Goal: Task Accomplishment & Management: Complete application form

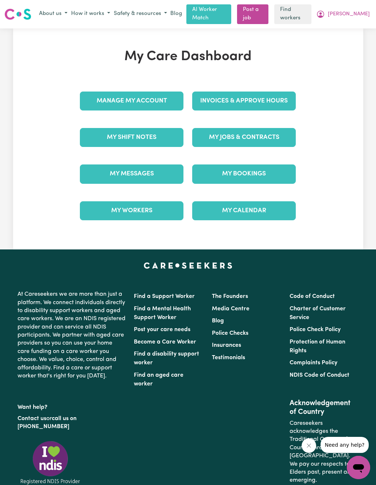
click at [102, 172] on link "My Messages" at bounding box center [132, 173] width 104 height 19
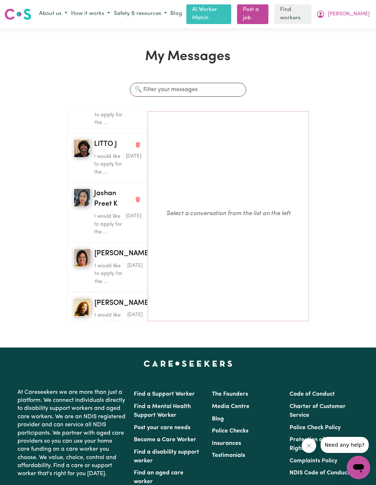
scroll to position [213, 0]
click at [76, 193] on img "button" at bounding box center [82, 197] width 17 height 18
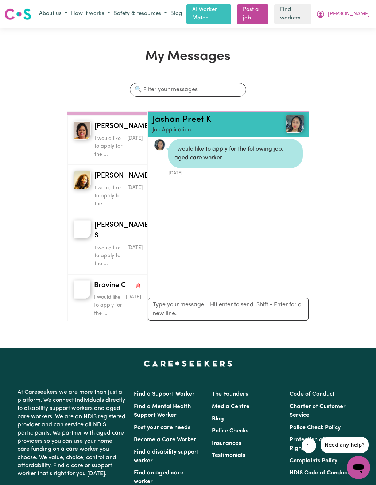
scroll to position [349, 0]
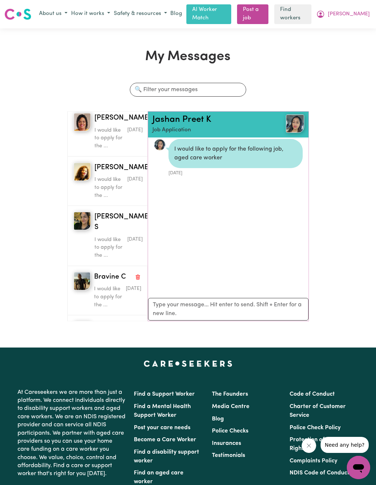
click at [82, 217] on img "button" at bounding box center [82, 221] width 17 height 18
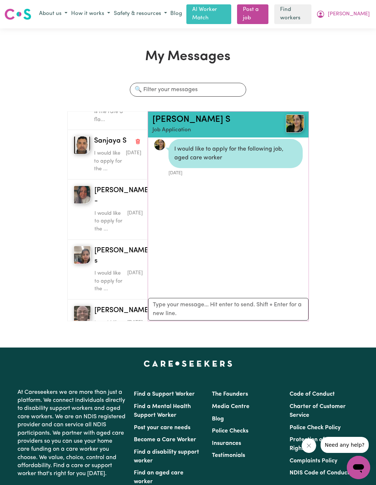
click at [67, 197] on div "[PERSON_NAME] - I would like to apply for the ... [DATE]" at bounding box center [108, 209] width 82 height 60
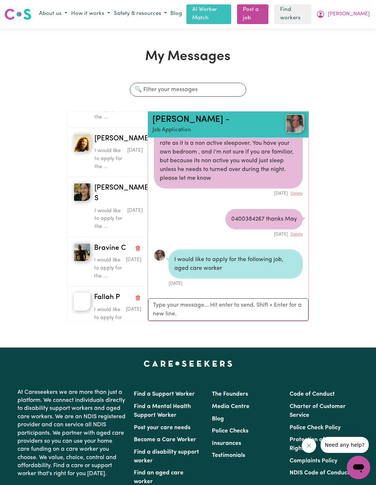
scroll to position [383, 0]
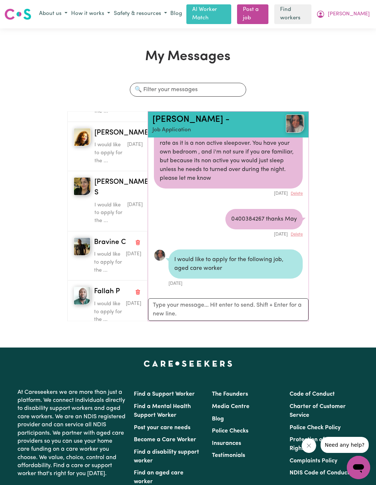
click at [81, 180] on img "button" at bounding box center [82, 186] width 17 height 18
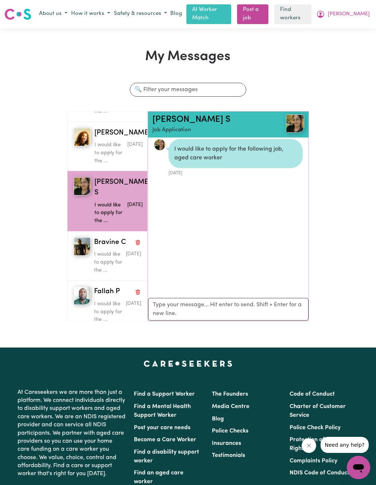
click at [179, 127] on p "Job Application" at bounding box center [215, 130] width 127 height 8
click at [183, 116] on link "[PERSON_NAME] S" at bounding box center [191, 119] width 78 height 9
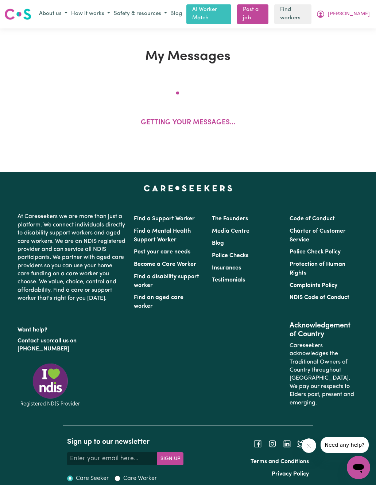
click at [268, 15] on link "Post a job" at bounding box center [252, 14] width 31 height 20
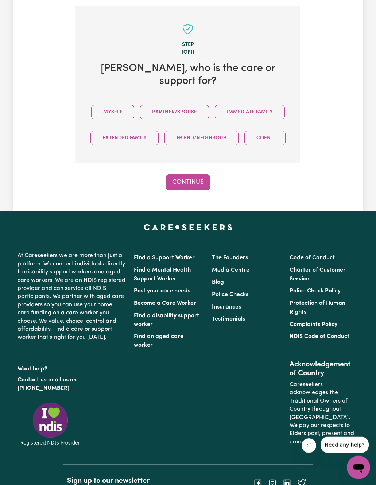
scroll to position [197, 0]
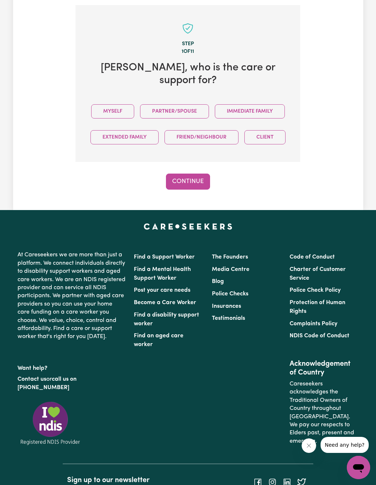
click at [267, 104] on button "Immediate Family" at bounding box center [250, 111] width 70 height 14
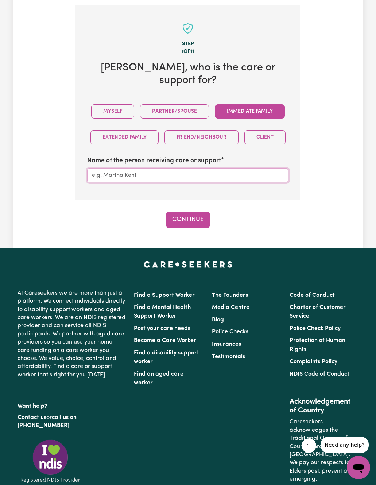
click at [243, 168] on input "Name of the person receiving care or support" at bounding box center [187, 175] width 201 height 14
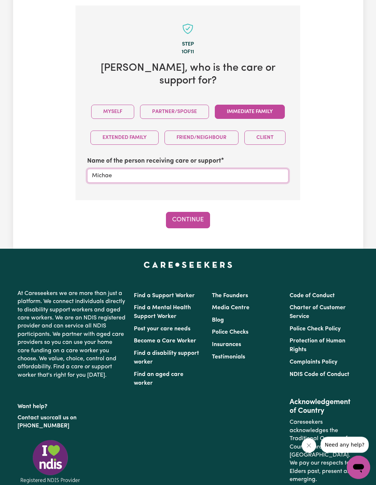
type input "[PERSON_NAME]"
click at [185, 212] on button "Continue" at bounding box center [188, 220] width 44 height 16
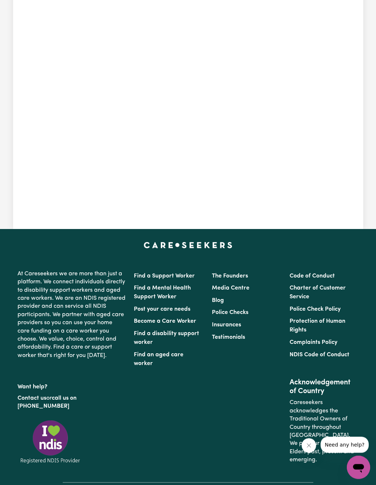
scroll to position [197, 0]
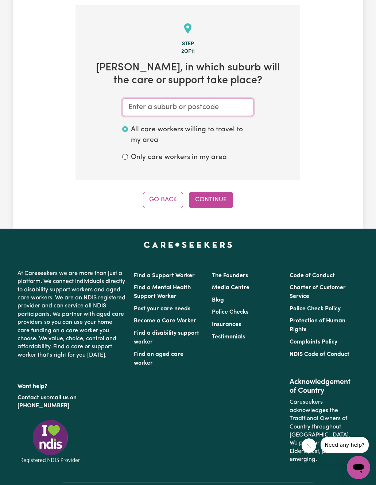
click at [213, 98] on input "text" at bounding box center [187, 106] width 131 height 17
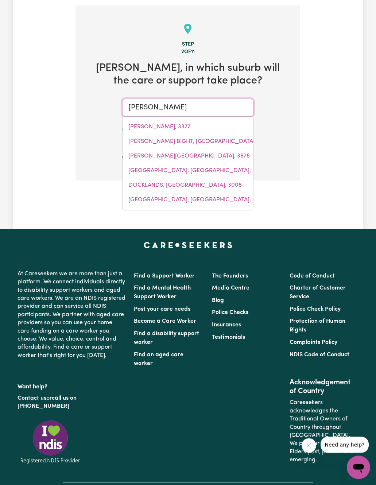
type input "[PERSON_NAME]"
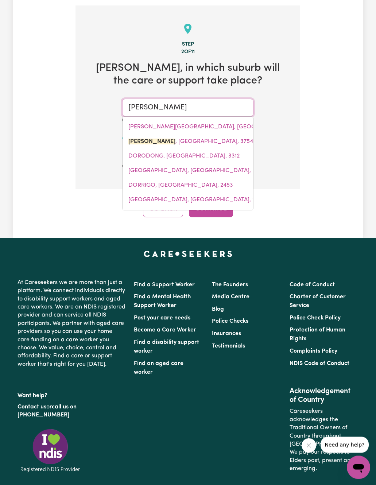
type input "[PERSON_NAME][GEOGRAPHIC_DATA], 3754"
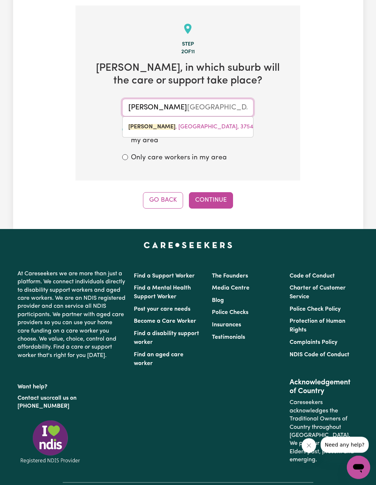
click at [190, 124] on span "[PERSON_NAME][GEOGRAPHIC_DATA], 3754" at bounding box center [190, 127] width 125 height 6
type input "[PERSON_NAME][GEOGRAPHIC_DATA], 3754"
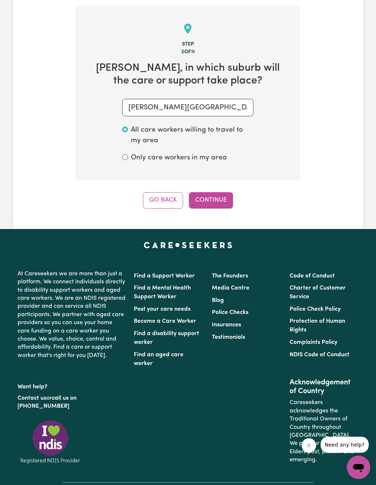
click at [222, 199] on button "Continue" at bounding box center [211, 200] width 44 height 16
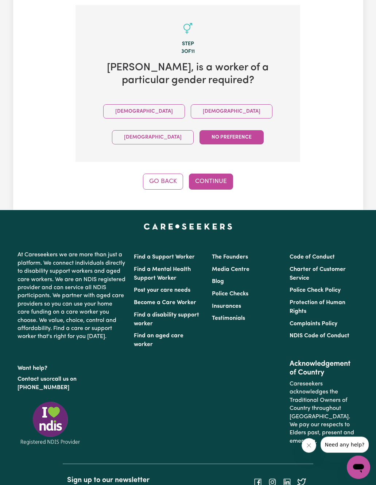
scroll to position [197, 0]
click at [191, 105] on button "[DEMOGRAPHIC_DATA]" at bounding box center [232, 111] width 82 height 14
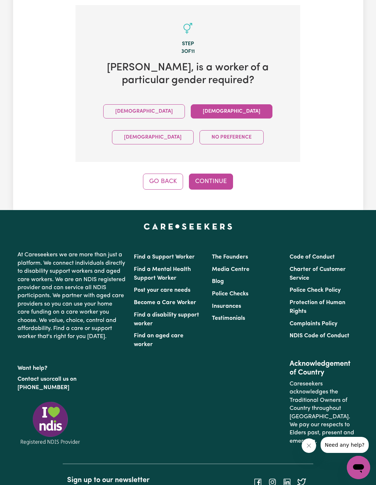
click at [220, 178] on button "Continue" at bounding box center [211, 182] width 44 height 16
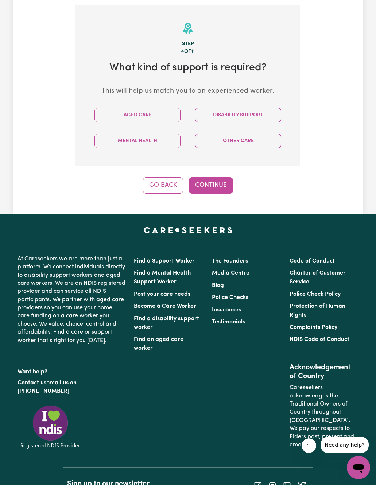
click at [254, 108] on button "Disability Support" at bounding box center [238, 115] width 86 height 14
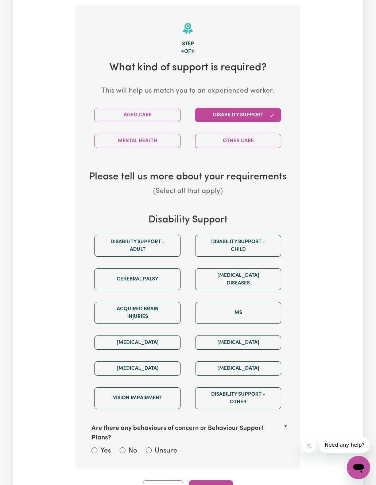
click at [108, 237] on button "Disability support - Adult" at bounding box center [137, 246] width 86 height 22
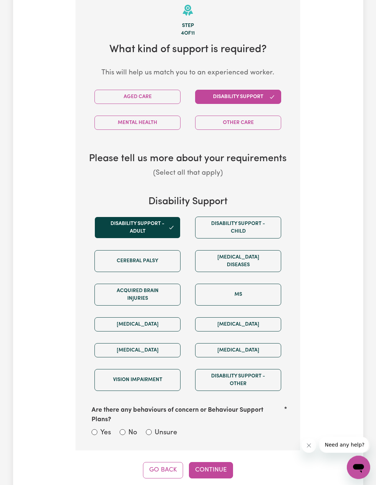
scroll to position [217, 0]
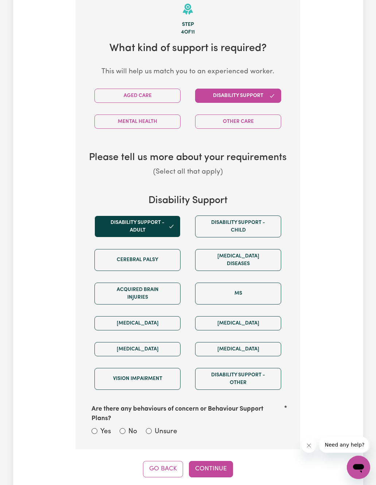
click at [120, 427] on div "No" at bounding box center [128, 432] width 17 height 11
click at [122, 428] on input "No" at bounding box center [123, 431] width 6 height 6
radio input "true"
click at [224, 461] on button "Continue" at bounding box center [211, 469] width 44 height 16
select select "other"
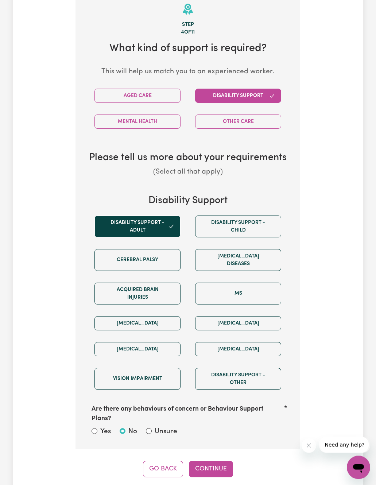
select select "text"
select select "NDIS_FUNDING_PLAN_MANAGED"
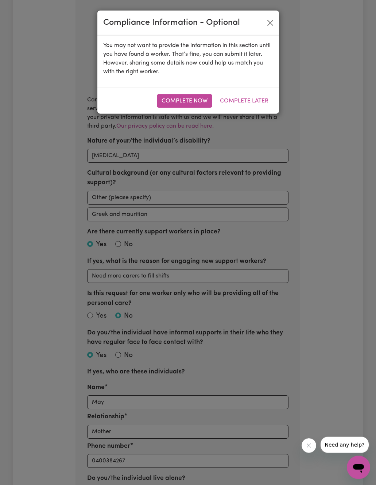
scroll to position [197, 0]
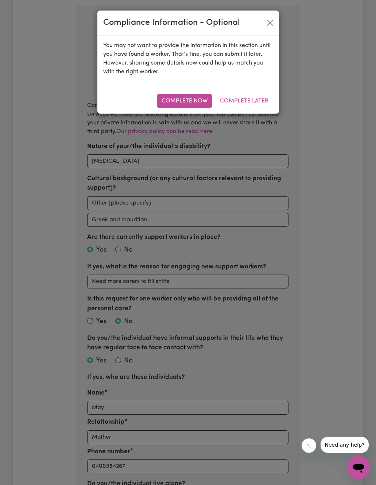
click at [183, 101] on button "Complete Now" at bounding box center [184, 101] width 55 height 14
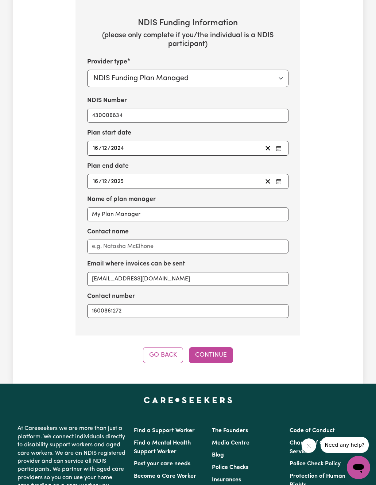
scroll to position [1398, 0]
click at [218, 347] on button "Continue" at bounding box center [211, 355] width 44 height 16
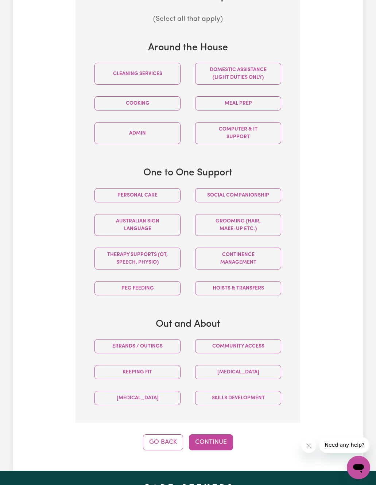
scroll to position [292, 0]
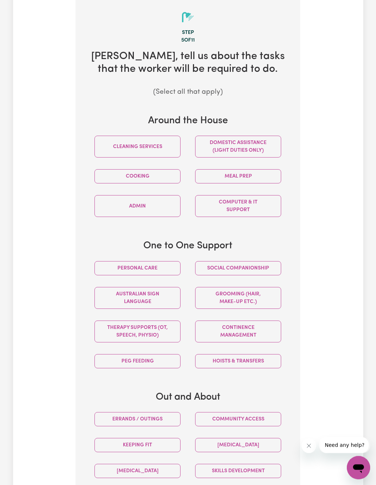
click at [106, 265] on button "Personal care" at bounding box center [137, 268] width 86 height 14
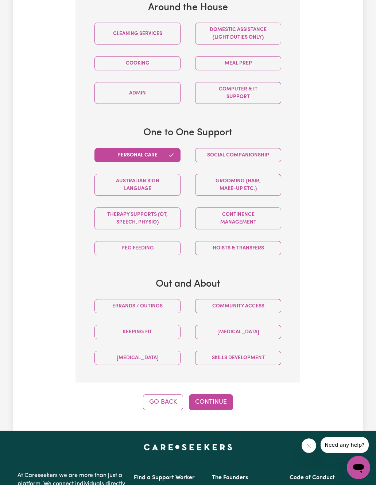
scroll to position [352, 0]
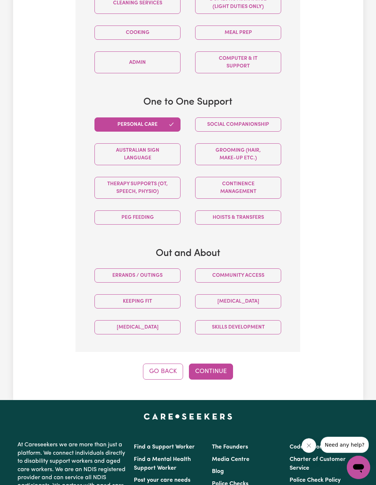
click at [219, 363] on button "Continue" at bounding box center [211, 371] width 44 height 16
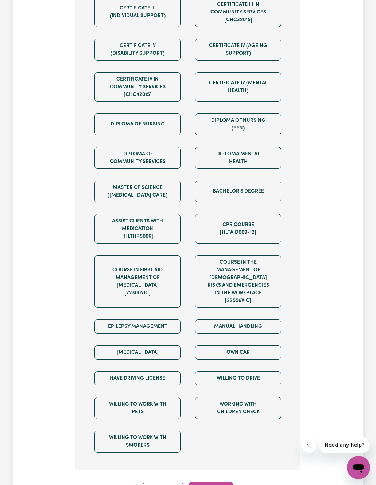
scroll to position [331, 0]
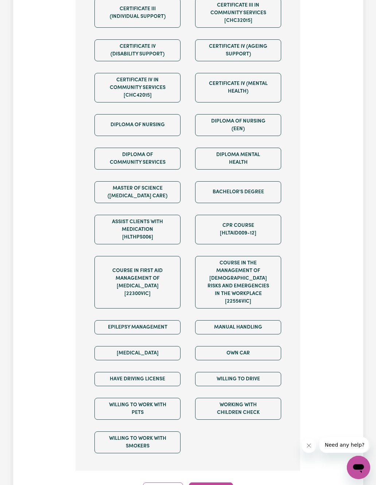
click at [259, 320] on button "Manual Handling" at bounding box center [238, 327] width 86 height 14
click at [110, 398] on button "Willing to work with pets" at bounding box center [137, 409] width 86 height 22
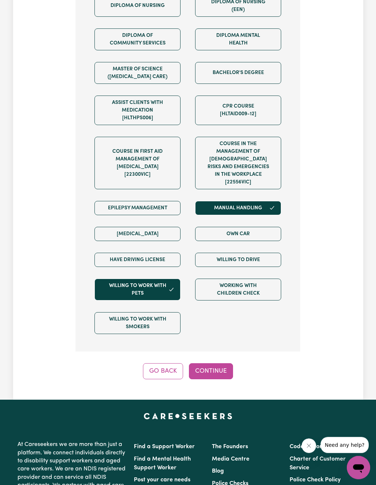
scroll to position [458, 0]
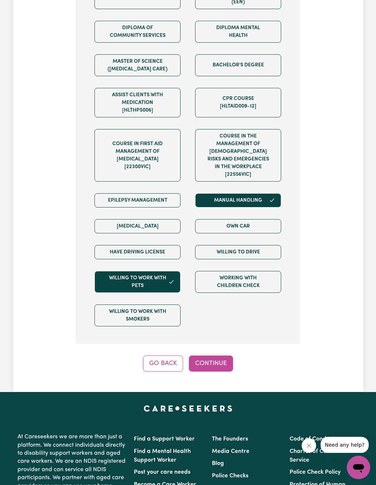
click at [145, 193] on button "Epilepsy Management" at bounding box center [137, 200] width 86 height 14
click at [157, 193] on button "Epilepsy Management" at bounding box center [137, 200] width 86 height 14
click at [155, 193] on button "Epilepsy Management" at bounding box center [137, 200] width 86 height 14
click at [168, 193] on button "Epilepsy Management" at bounding box center [137, 200] width 86 height 14
click at [247, 193] on button "Manual Handling" at bounding box center [238, 200] width 86 height 14
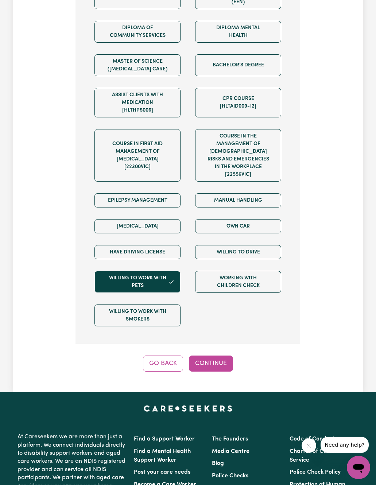
click at [253, 193] on button "Manual Handling" at bounding box center [238, 200] width 86 height 14
click at [230, 357] on button "Continue" at bounding box center [211, 363] width 44 height 16
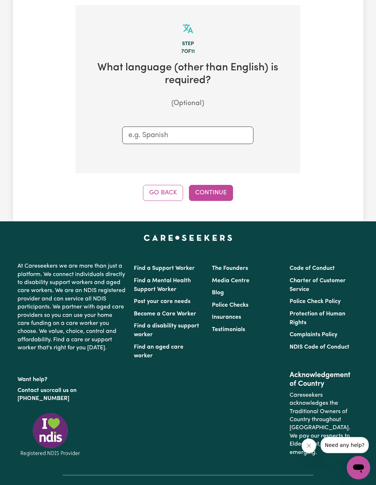
scroll to position [197, 0]
click at [218, 185] on button "Continue" at bounding box center [211, 193] width 44 height 16
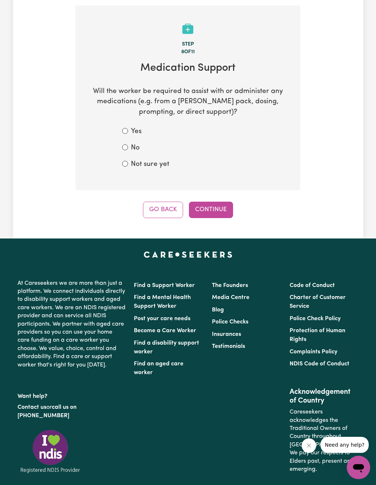
click at [138, 143] on label "No" at bounding box center [135, 148] width 9 height 11
click at [128, 144] on input "No" at bounding box center [125, 147] width 6 height 6
radio input "true"
click at [224, 202] on button "Continue" at bounding box center [211, 210] width 44 height 16
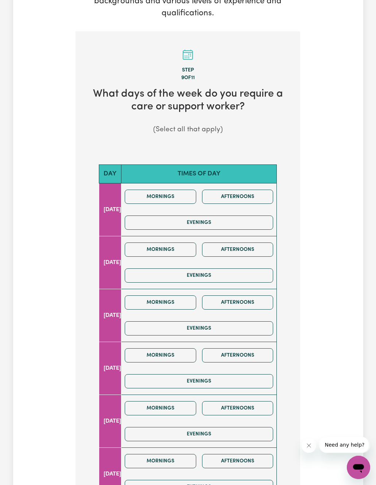
scroll to position [175, 0]
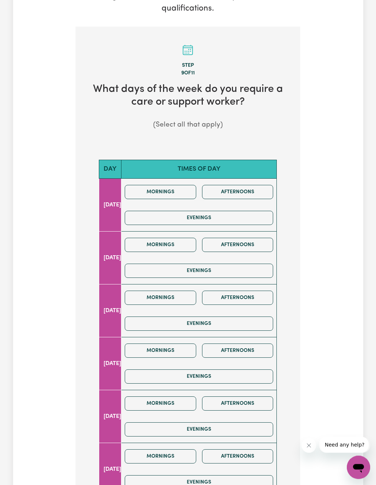
click at [241, 214] on button "Evenings" at bounding box center [199, 218] width 148 height 14
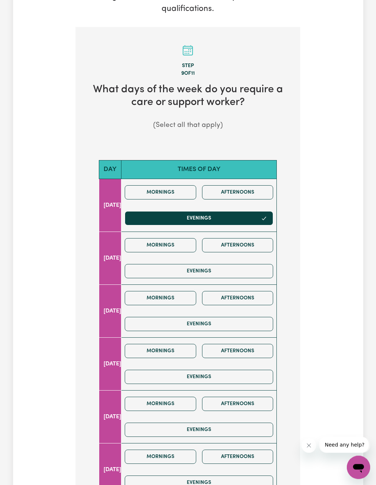
click at [256, 268] on button "Evenings" at bounding box center [199, 271] width 148 height 14
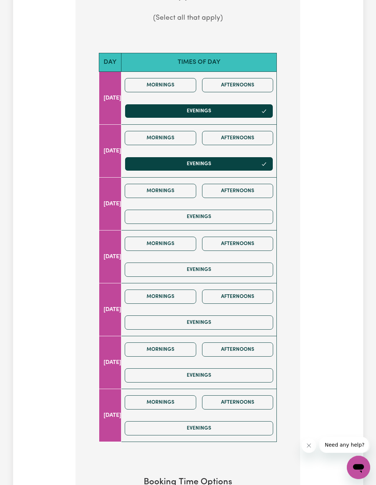
scroll to position [305, 0]
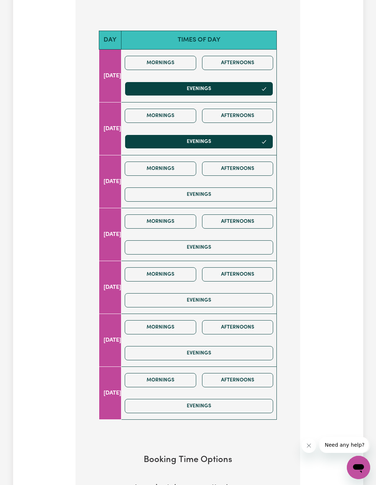
click at [233, 240] on button "Evenings" at bounding box center [199, 247] width 148 height 14
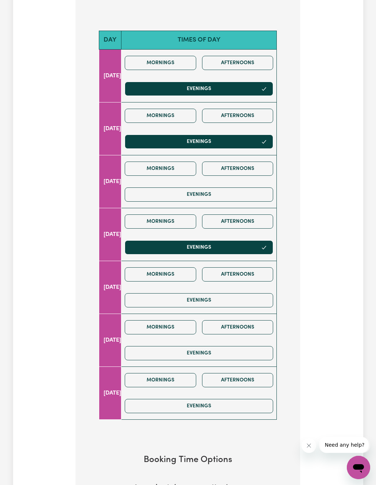
click at [239, 295] on button "Evenings" at bounding box center [199, 300] width 148 height 14
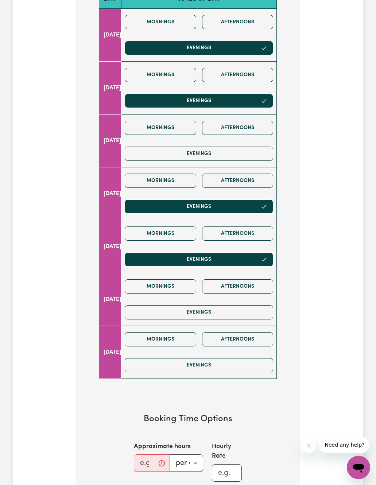
scroll to position [347, 0]
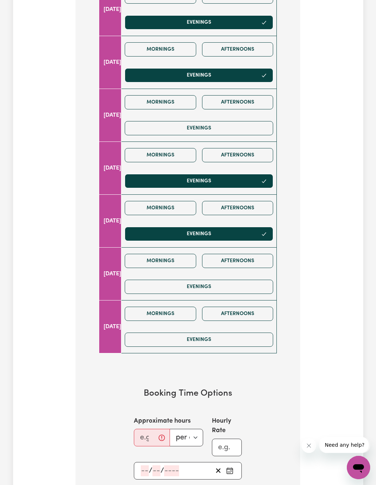
click at [245, 280] on button "Evenings" at bounding box center [199, 287] width 148 height 14
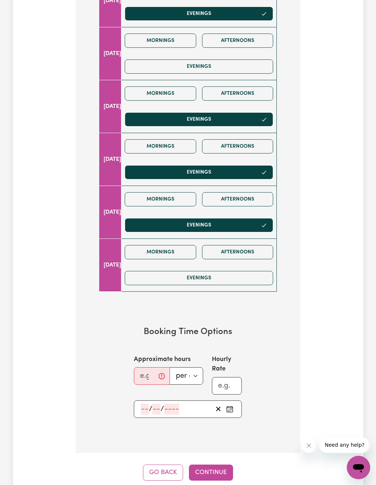
scroll to position [436, 0]
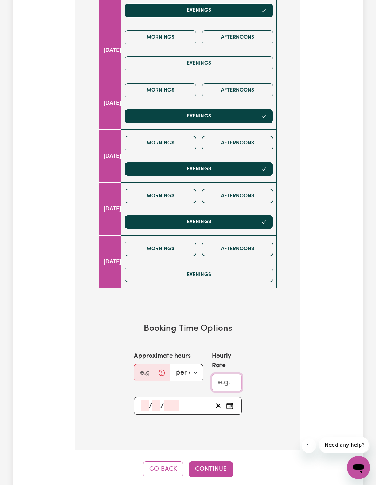
click at [221, 374] on input "Hourly Rate" at bounding box center [227, 382] width 30 height 17
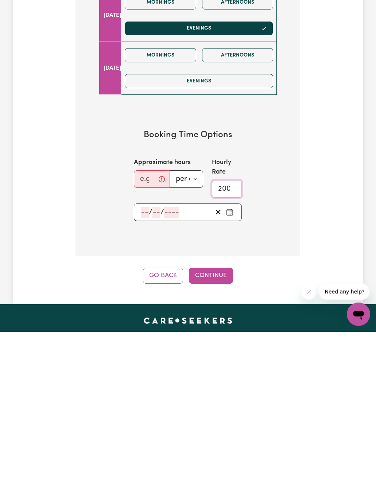
type input "200"
click at [223, 421] on button "Continue" at bounding box center [211, 429] width 44 height 16
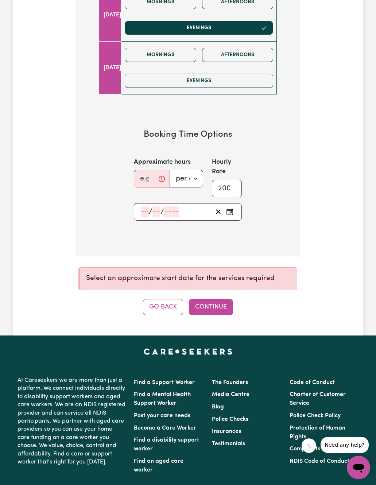
click at [159, 206] on input "number" at bounding box center [156, 211] width 8 height 11
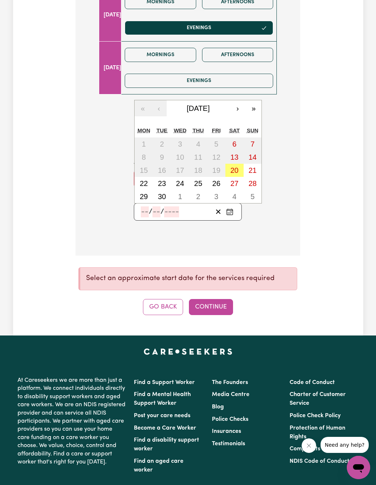
click at [236, 166] on abbr "20" at bounding box center [234, 170] width 8 height 8
type input "[DATE]"
type input "20"
type input "9"
type input "2025"
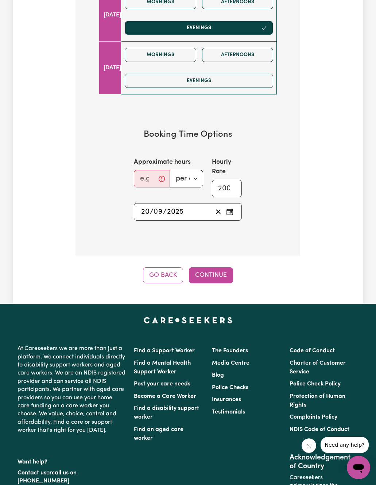
click at [223, 267] on button "Continue" at bounding box center [211, 275] width 44 height 16
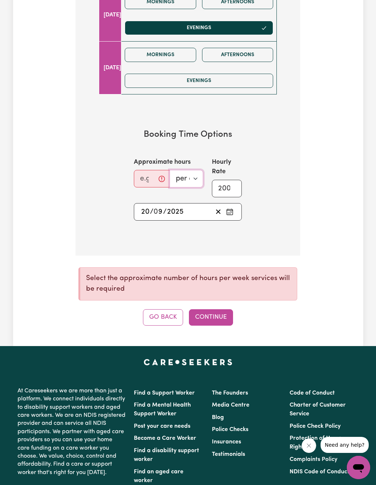
click at [192, 173] on select "per day per week" at bounding box center [187, 178] width 34 height 17
click at [158, 174] on input "Approximate hours" at bounding box center [152, 178] width 36 height 17
type input "1"
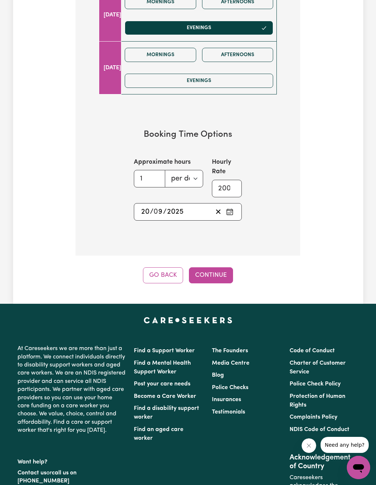
click at [222, 267] on button "Continue" at bounding box center [211, 275] width 44 height 16
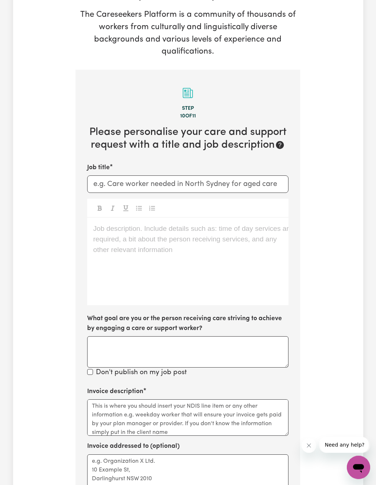
scroll to position [145, 0]
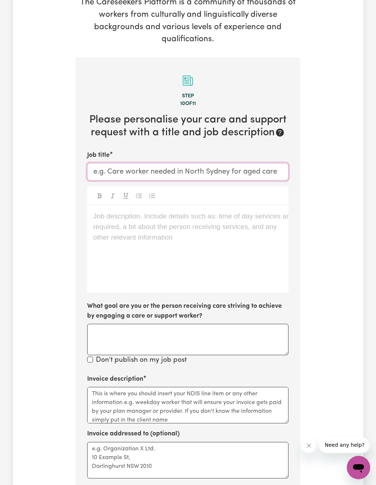
click at [216, 168] on input "Job title" at bounding box center [187, 171] width 201 height 17
type input "Sleepover night shift"
click at [232, 222] on div "Job description. Include details such as: time of day services are required, a …" at bounding box center [187, 248] width 201 height 87
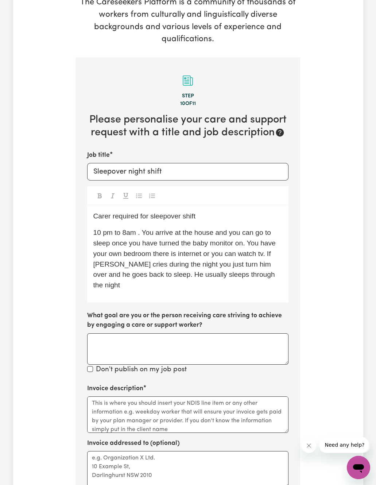
click at [277, 245] on span "10 pm to 8am . You arrive at the house and you can go to sleep once you have tu…" at bounding box center [185, 259] width 184 height 60
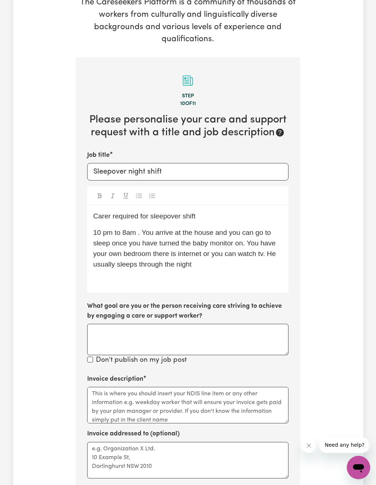
click at [235, 255] on p "10 pm to 8am . You arrive at the house and you can go to sleep once you have tu…" at bounding box center [188, 248] width 190 height 42
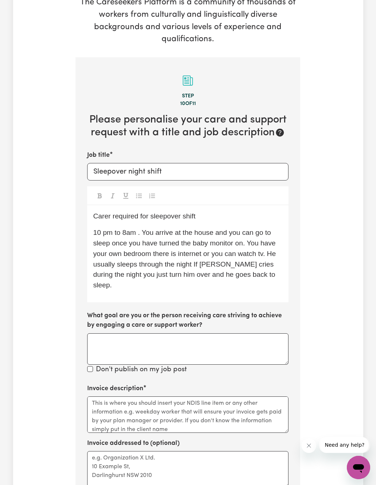
click at [108, 255] on span "10 pm to 8am . You arrive at the house and you can go to sleep once you have tu…" at bounding box center [185, 259] width 184 height 60
click at [259, 252] on span "10 pm to 8am . You arrive at the house and you can go to sleep once you have tu…" at bounding box center [185, 259] width 184 height 60
click at [172, 266] on span "10 pm to 8am . You arrive at the house and you can go to sleep once you have tu…" at bounding box center [188, 259] width 191 height 60
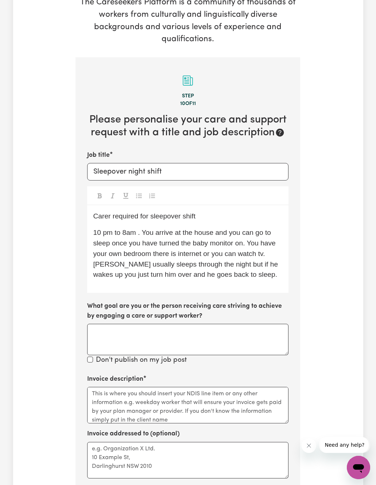
click at [278, 266] on p "10 pm to 8am . You arrive at the house and you can go to sleep once you have tu…" at bounding box center [188, 253] width 190 height 52
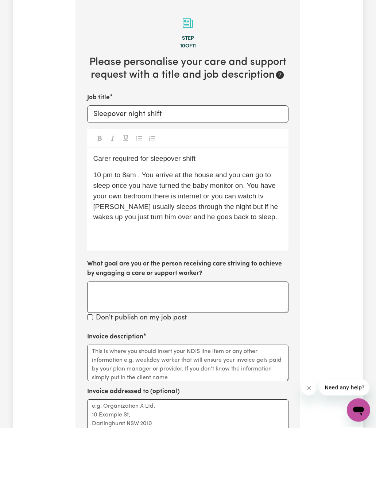
click at [277, 286] on p "﻿" at bounding box center [188, 291] width 190 height 11
click at [265, 286] on p "﻿" at bounding box center [188, 291] width 190 height 11
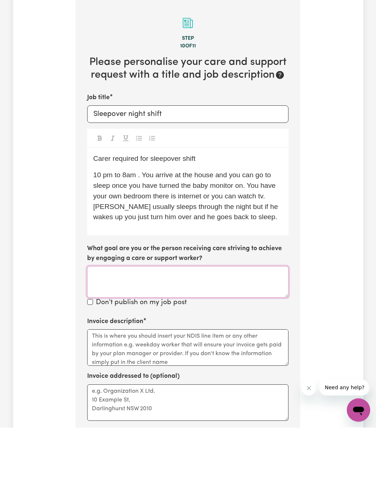
click at [267, 324] on textarea "What goal are you or the person receiving care striving to achieve by engaging …" at bounding box center [187, 339] width 201 height 31
click at [270, 219] on div "Carer required for sleepover shift 10 pm to 8am . You arrive at the house and y…" at bounding box center [187, 248] width 201 height 87
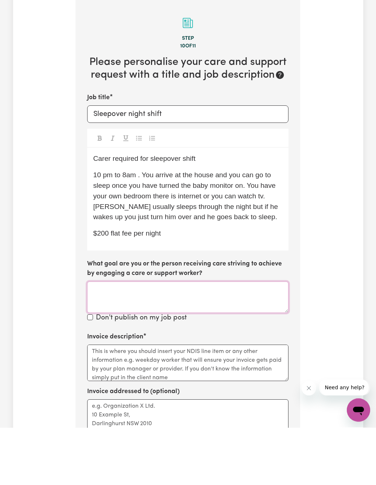
click at [245, 339] on textarea "What goal are you or the person receiving care striving to achieve by engaging …" at bounding box center [187, 354] width 201 height 31
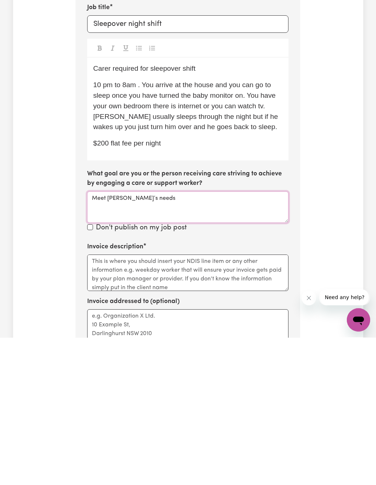
scroll to position [155, 0]
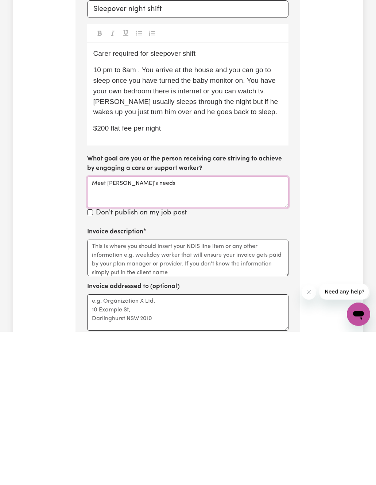
type textarea "Meet [PERSON_NAME]’s needs"
click at [259, 393] on textarea "Invoice description" at bounding box center [187, 411] width 201 height 36
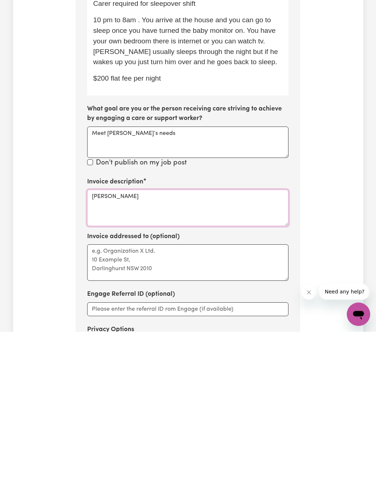
scroll to position [205, 0]
type textarea "[PERSON_NAME]"
click at [276, 397] on textarea "Invoice addressed to (optional)" at bounding box center [187, 415] width 201 height 36
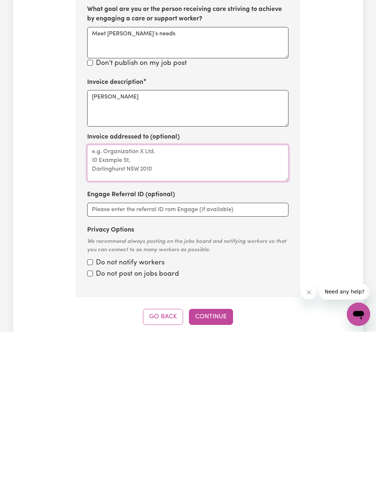
scroll to position [309, 0]
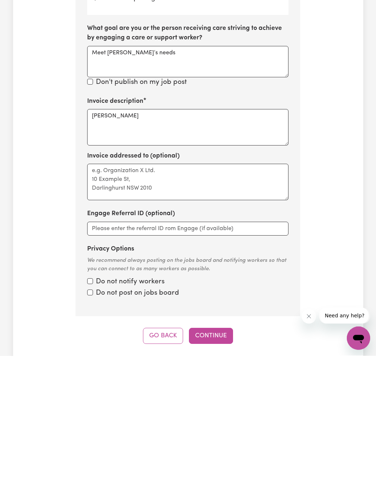
click at [225, 457] on button "Continue" at bounding box center [211, 465] width 44 height 16
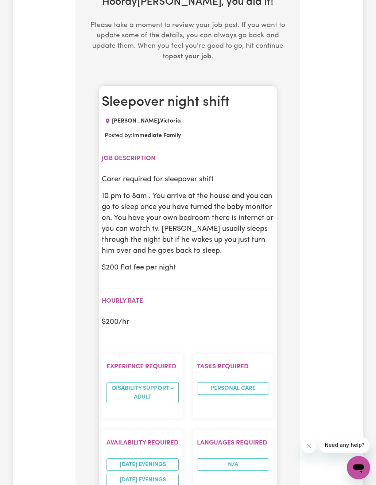
scroll to position [215, 0]
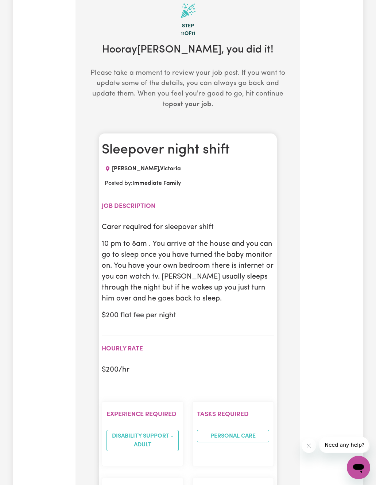
click at [142, 202] on h2 "Job description" at bounding box center [188, 206] width 172 height 8
click at [157, 164] on div "[PERSON_NAME] , [GEOGRAPHIC_DATA]" at bounding box center [143, 168] width 82 height 9
click at [170, 180] on b "Immediate Family" at bounding box center [156, 183] width 48 height 6
click at [200, 142] on h1 "Sleepover night shift" at bounding box center [188, 150] width 172 height 16
click at [227, 242] on p "10 pm to 8am . You arrive at the house and you can go to sleep once you have tu…" at bounding box center [188, 271] width 172 height 66
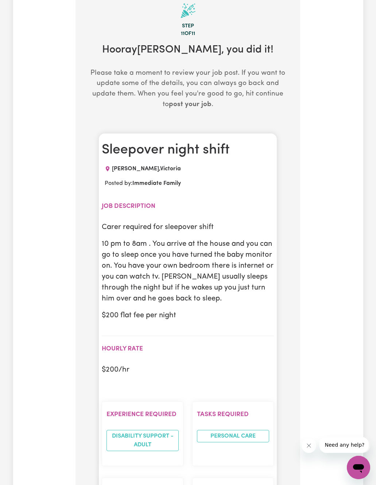
click at [201, 276] on p "10 pm to 8am . You arrive at the house and you can go to sleep once you have tu…" at bounding box center [188, 271] width 172 height 66
click at [129, 337] on section "Hourly Rate $ 200 /hr" at bounding box center [188, 360] width 172 height 48
click at [122, 364] on p "$ 200 /hr" at bounding box center [188, 369] width 172 height 11
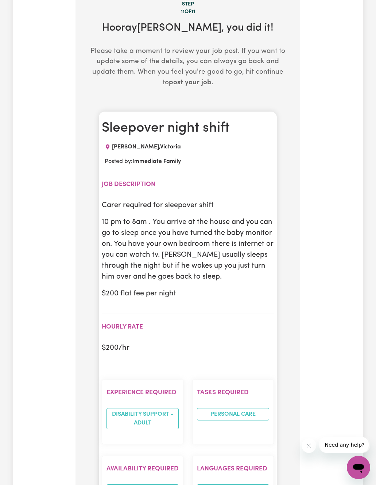
scroll to position [238, 0]
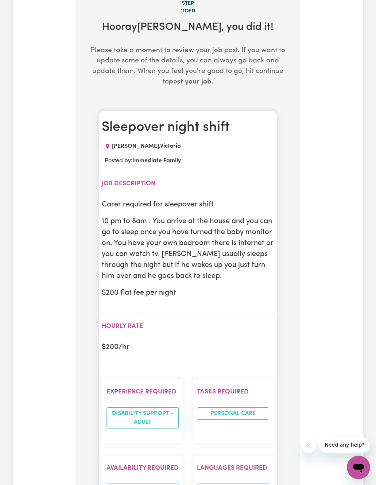
click at [112, 216] on p "10 pm to 8am . You arrive at the house and you can go to sleep once you have tu…" at bounding box center [188, 249] width 172 height 66
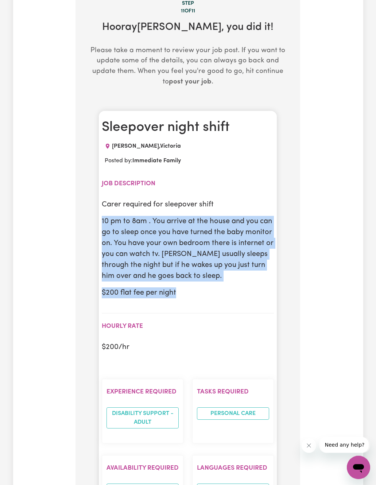
copy div "10 pm to 8am . You arrive at the house and you can go to sleep once you have tu…"
copy div "Carer required for sleepover shift 10 pm to 8am . You arrive at the house and y…"
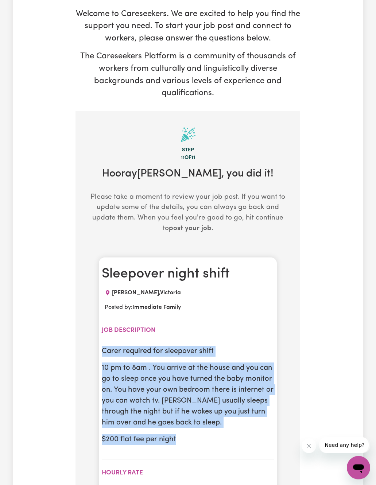
scroll to position [0, 0]
